Goal: Transaction & Acquisition: Purchase product/service

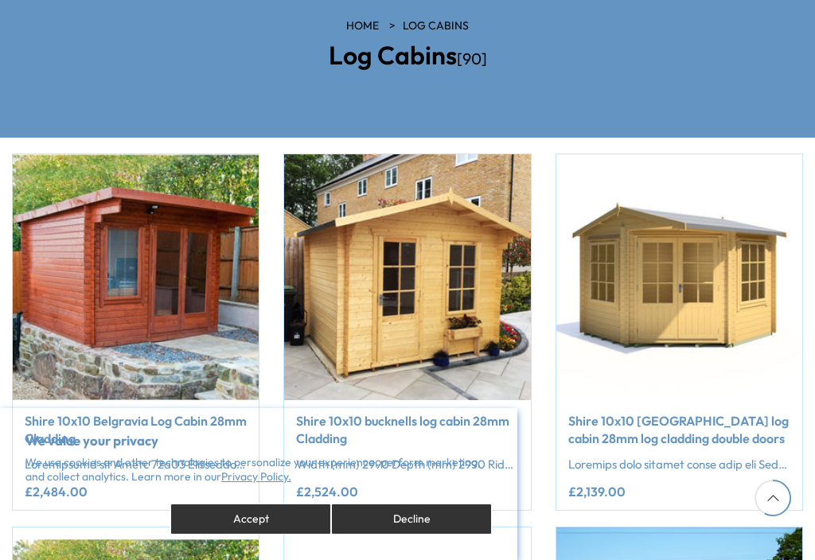
scroll to position [204, 0]
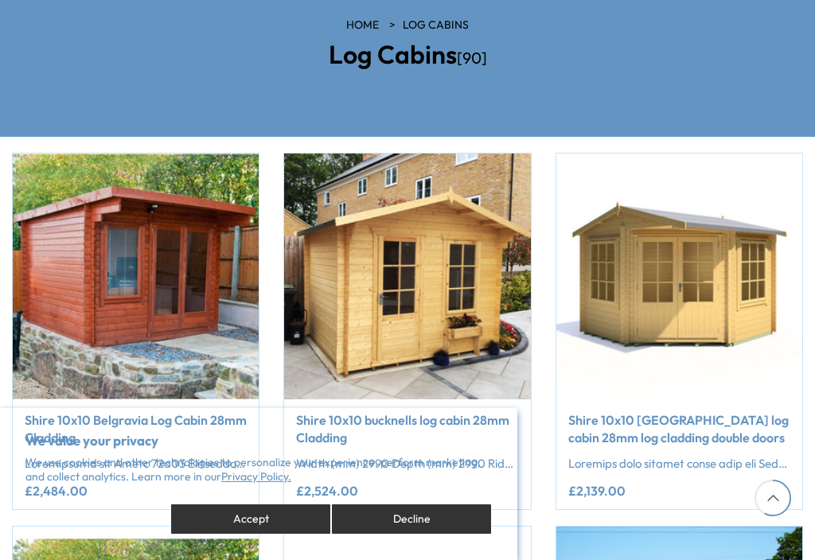
click at [405, 535] on button "Decline" at bounding box center [411, 519] width 161 height 31
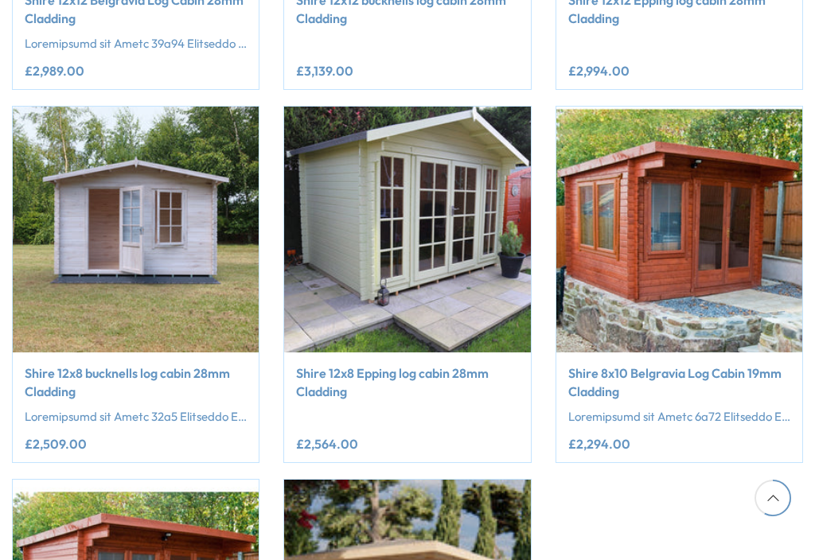
scroll to position [2105, 0]
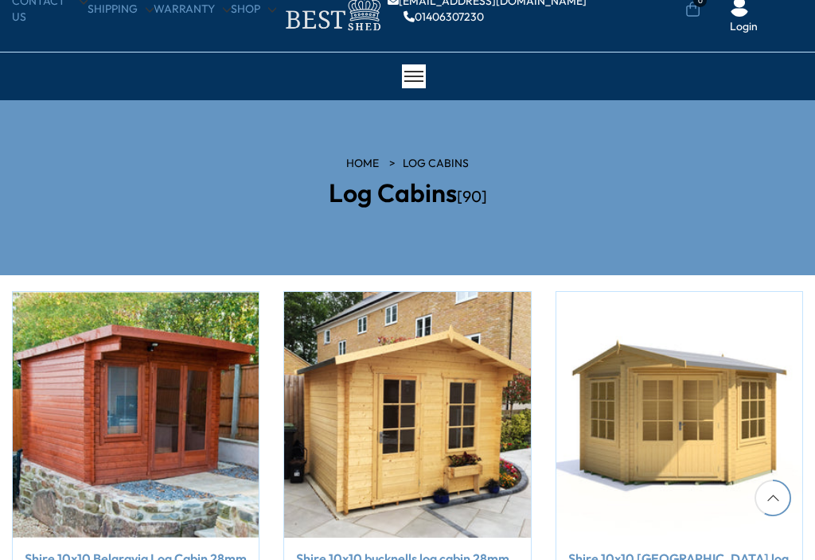
scroll to position [52, 0]
